Goal: Task Accomplishment & Management: Manage account settings

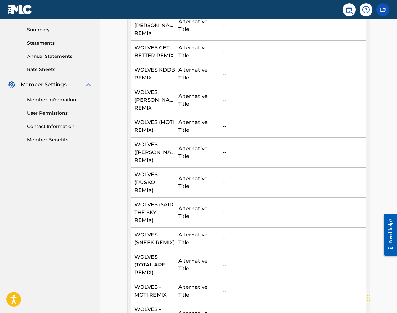
scroll to position [182, 0]
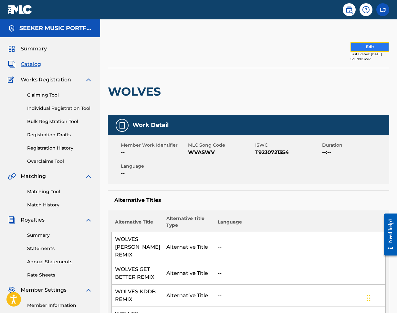
click at [358, 46] on button "Edit" at bounding box center [370, 47] width 39 height 10
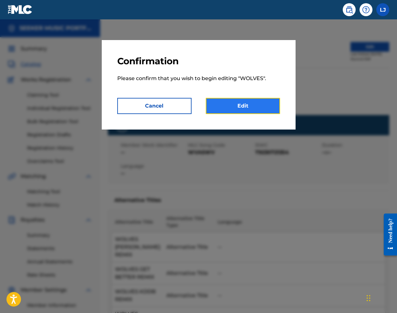
click at [241, 109] on link "Edit" at bounding box center [243, 106] width 74 height 16
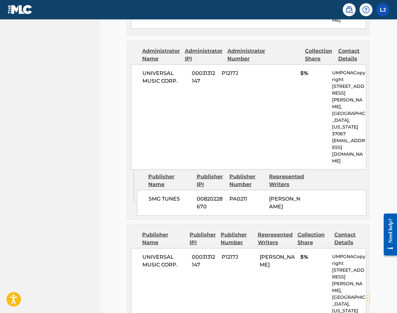
scroll to position [1869, 0]
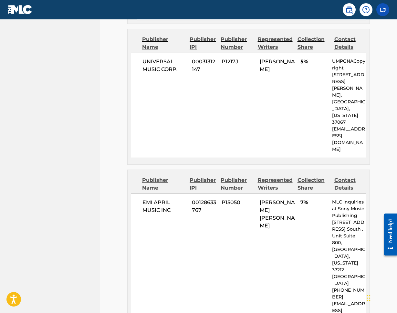
click at [210, 194] on div "EMI APRIL MUSIC INC 00128633767 P15050 LOUIS RUSSELL BELL 7% MLC Inquiries at S…" at bounding box center [249, 263] width 236 height 139
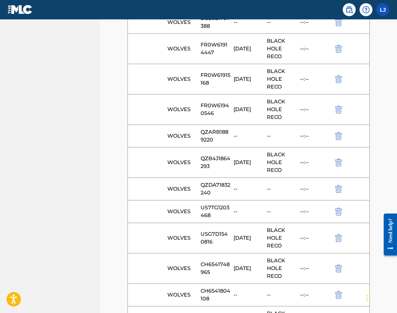
scroll to position [29684, 0]
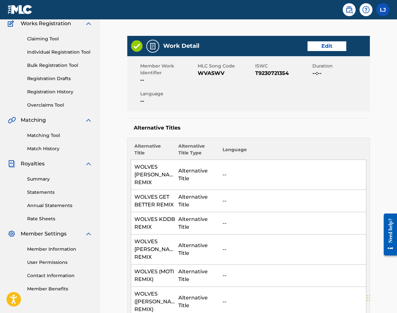
scroll to position [10, 0]
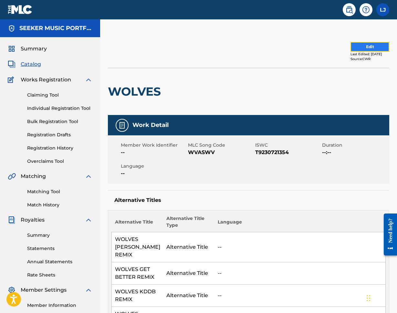
click at [361, 49] on button "Edit" at bounding box center [370, 47] width 39 height 10
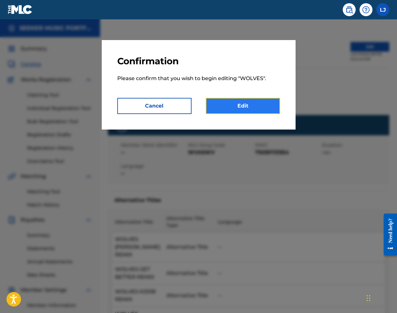
click at [258, 110] on link "Edit" at bounding box center [243, 106] width 74 height 16
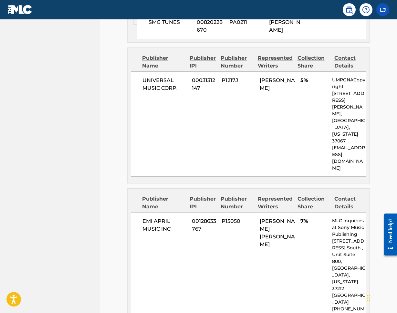
scroll to position [1869, 0]
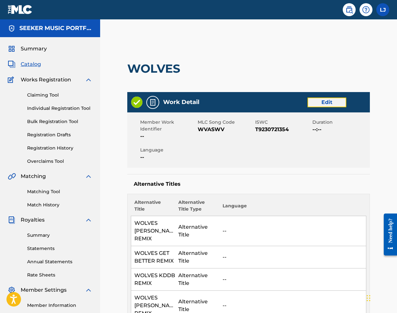
click at [333, 101] on link "Edit" at bounding box center [327, 103] width 39 height 10
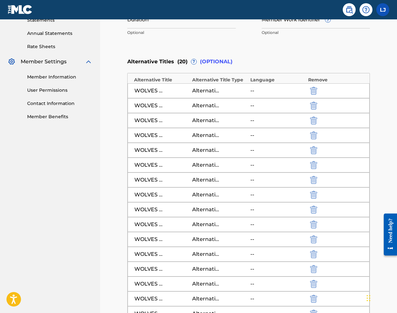
scroll to position [427, 0]
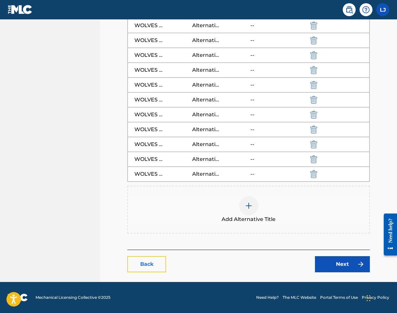
click at [156, 263] on link "Back" at bounding box center [146, 264] width 39 height 16
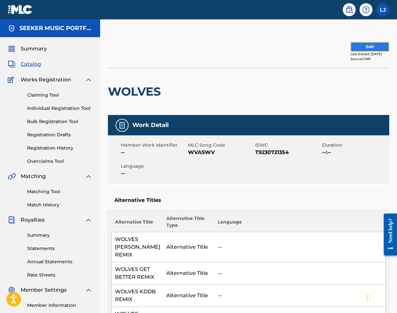
click at [351, 46] on button "Edit" at bounding box center [370, 47] width 39 height 10
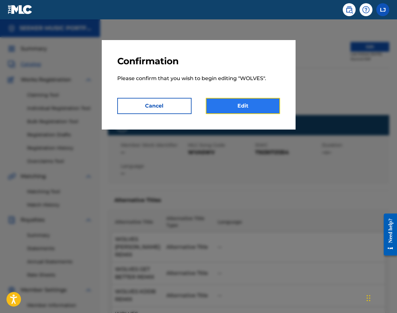
click at [255, 106] on link "Edit" at bounding box center [243, 106] width 74 height 16
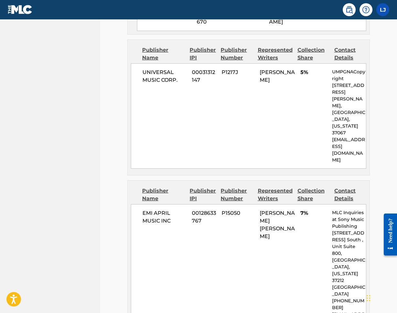
scroll to position [1869, 0]
